Goal: Check status: Check status

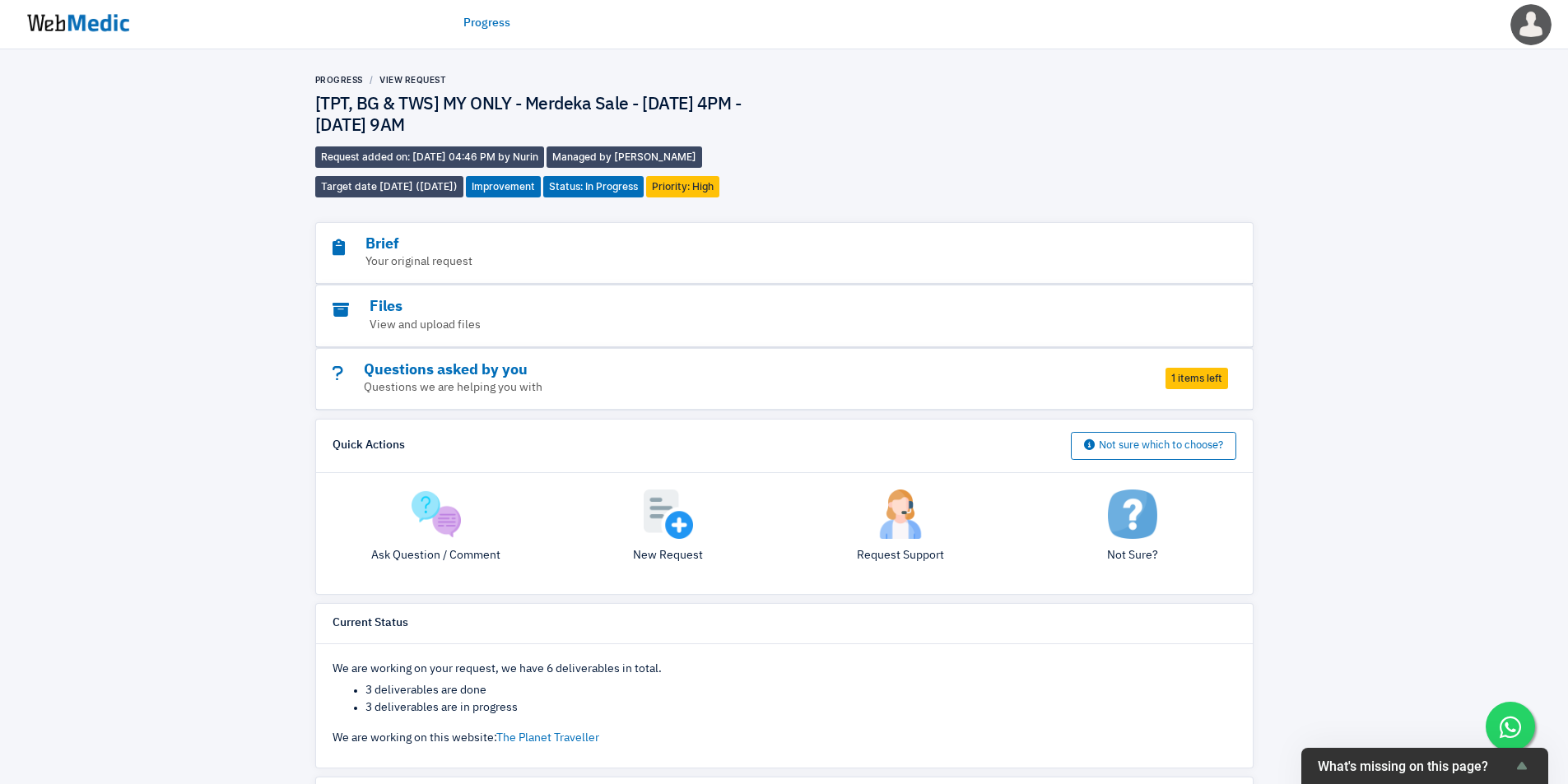
click at [1296, 171] on div "Progress View Request [TPT, BG & TWS] MY ONLY - Merdeka Sale - 28 Aug 4PM - 2 S…" at bounding box center [784, 651] width 1568 height 1204
click at [84, 18] on img at bounding box center [78, 22] width 124 height 51
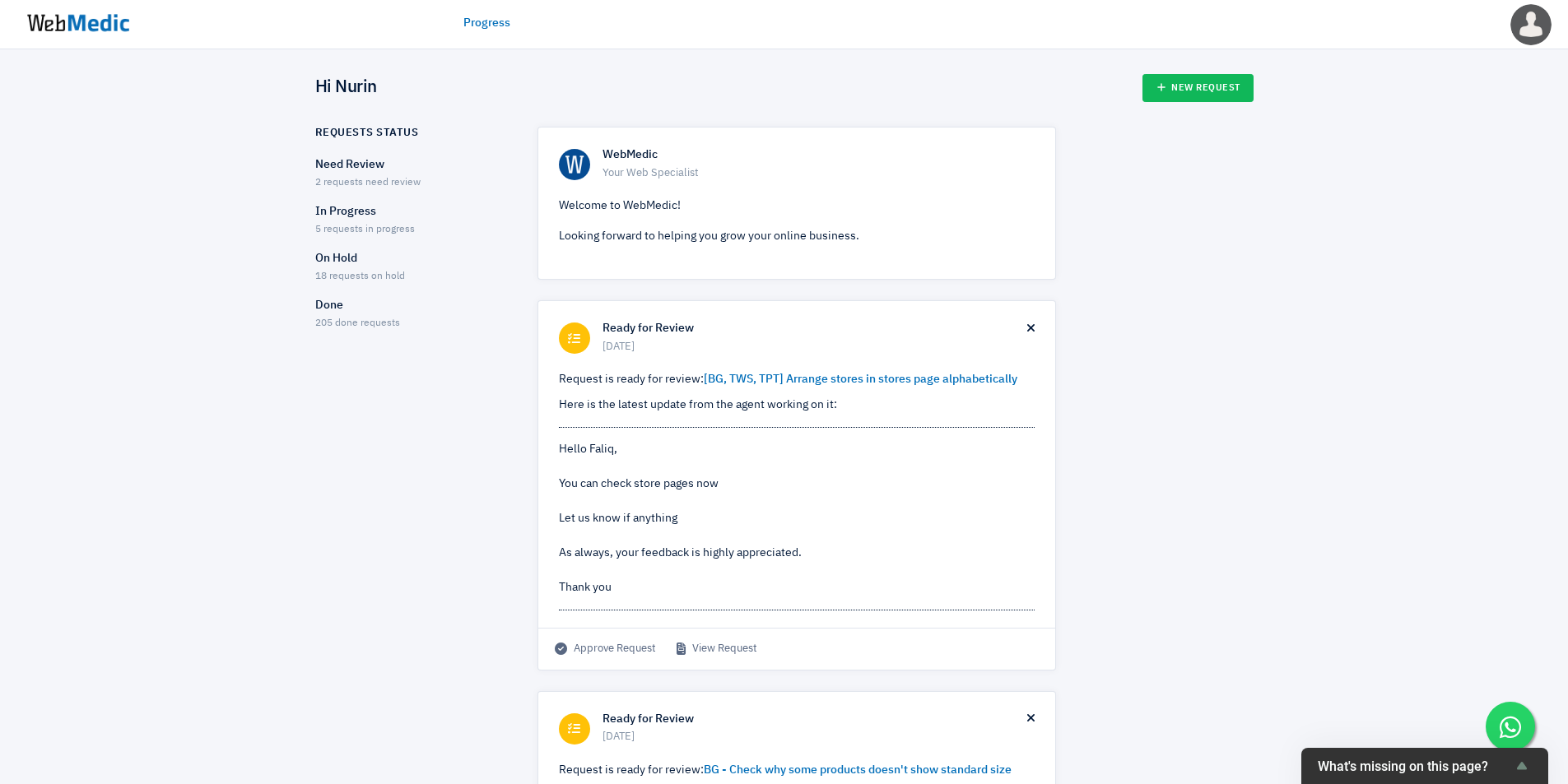
click at [376, 216] on p "In Progress" at bounding box center [412, 212] width 194 height 18
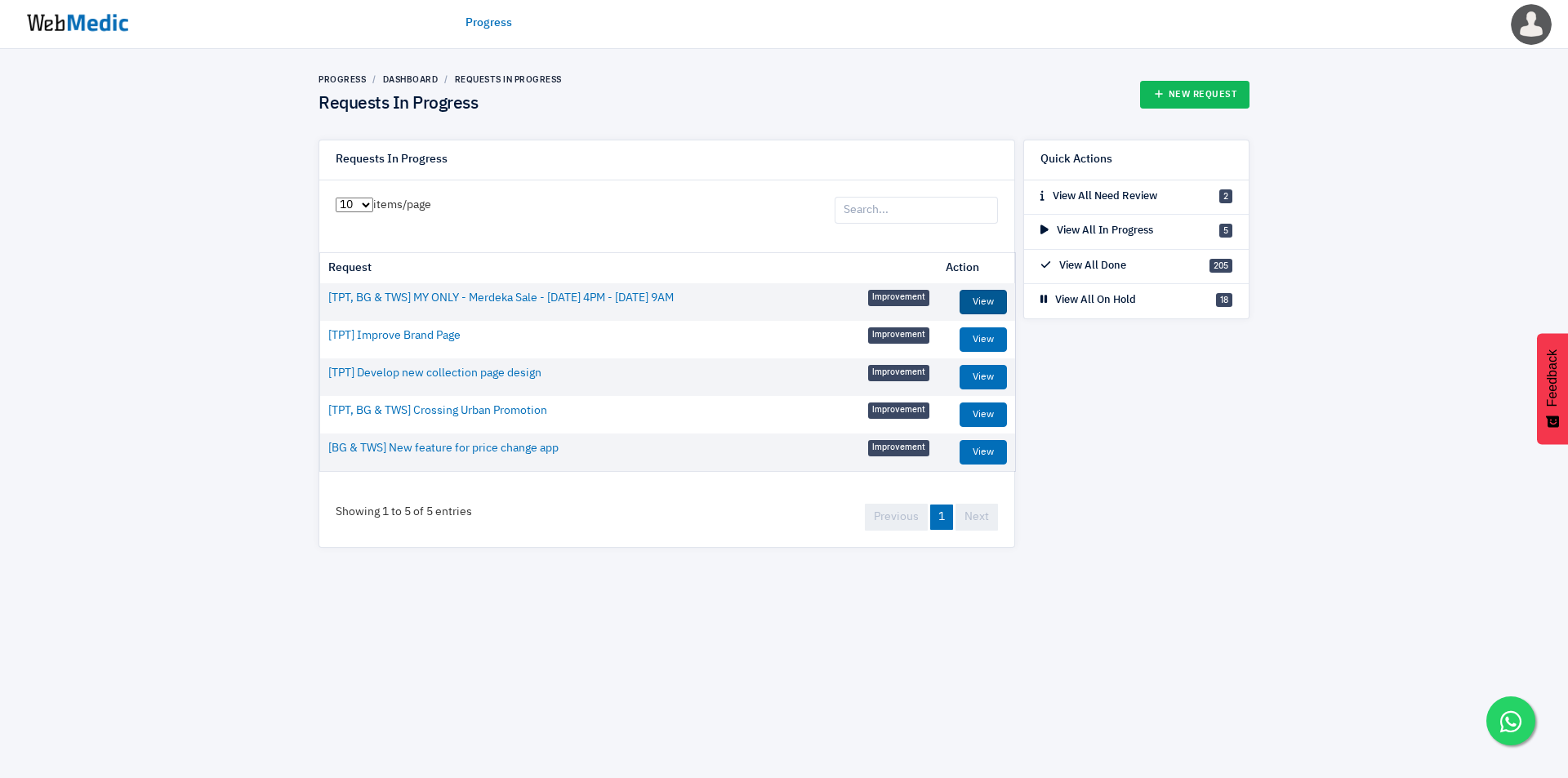
click at [995, 309] on link "View" at bounding box center [983, 302] width 48 height 25
